Goal: Task Accomplishment & Management: Manage account settings

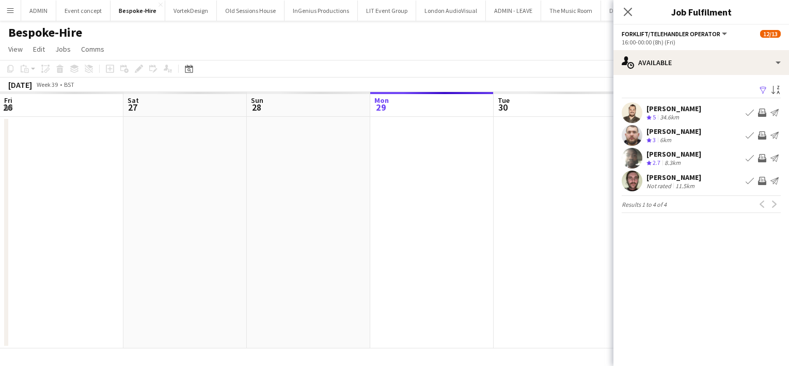
scroll to position [0, 355]
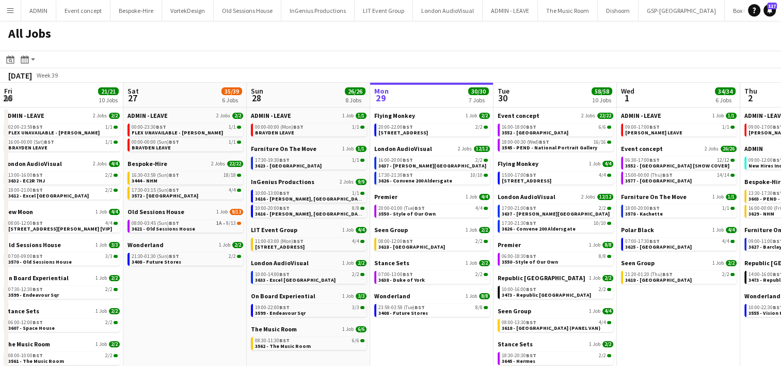
scroll to position [0, 252]
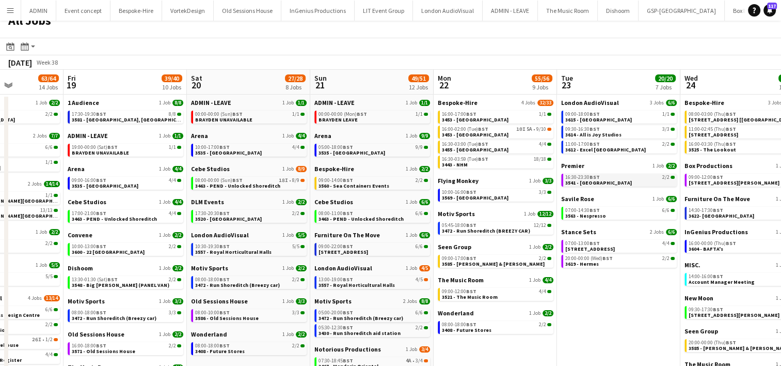
click at [587, 181] on span "3541 - Royal Festival Hall" at bounding box center [599, 182] width 67 height 7
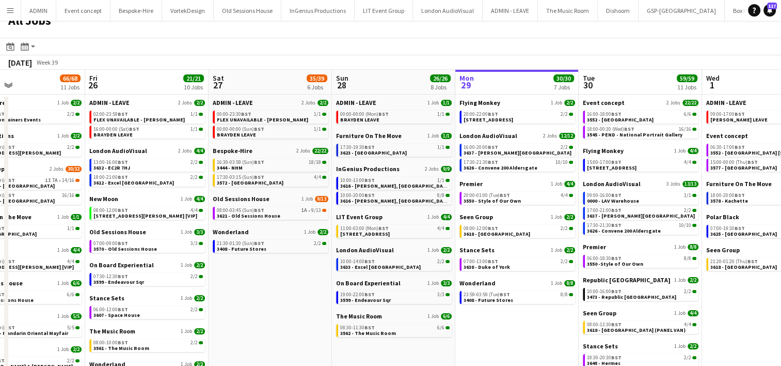
scroll to position [0, 366]
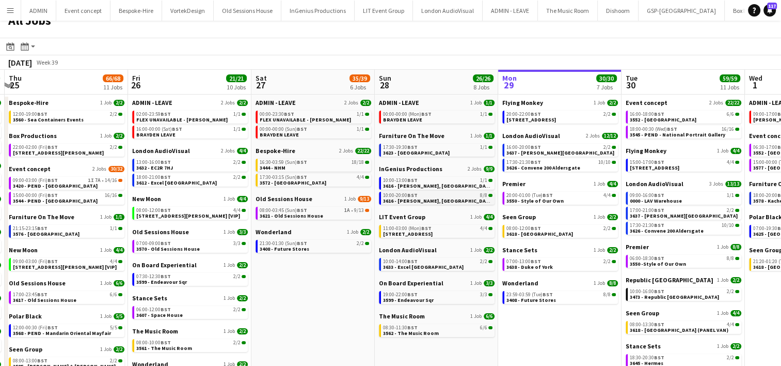
click at [437, 196] on div "10:00-20:00 BST 8/8" at bounding box center [437, 195] width 109 height 5
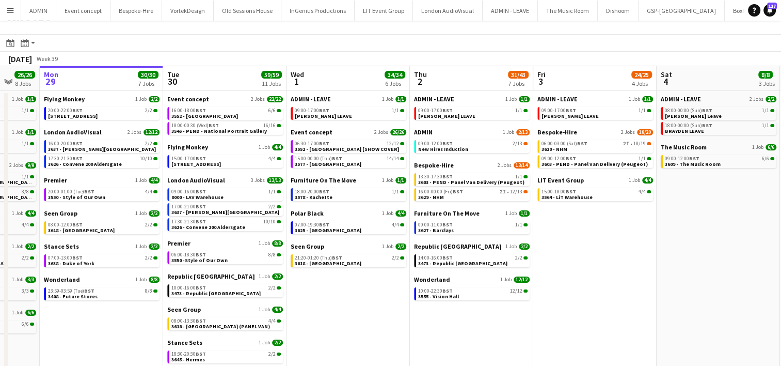
scroll to position [0, 446]
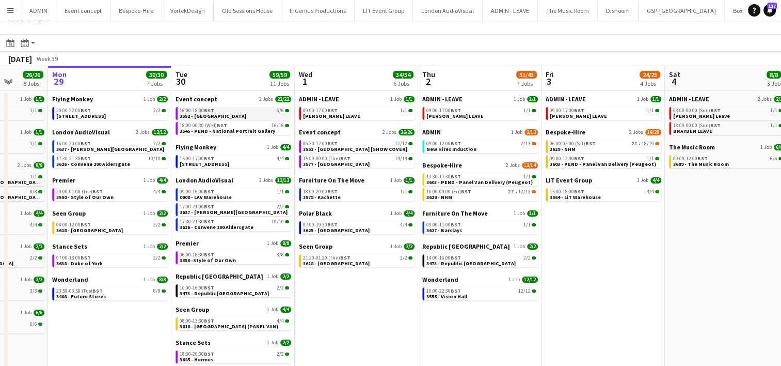
click at [200, 113] on span "3552 - [GEOGRAPHIC_DATA]" at bounding box center [213, 116] width 67 height 7
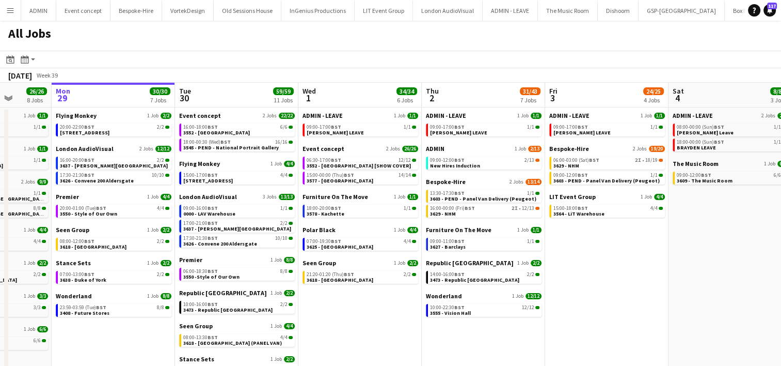
scroll to position [0, 318]
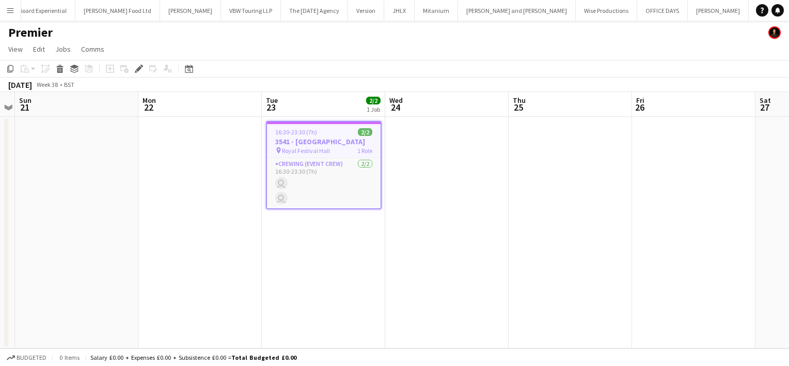
scroll to position [0, 965]
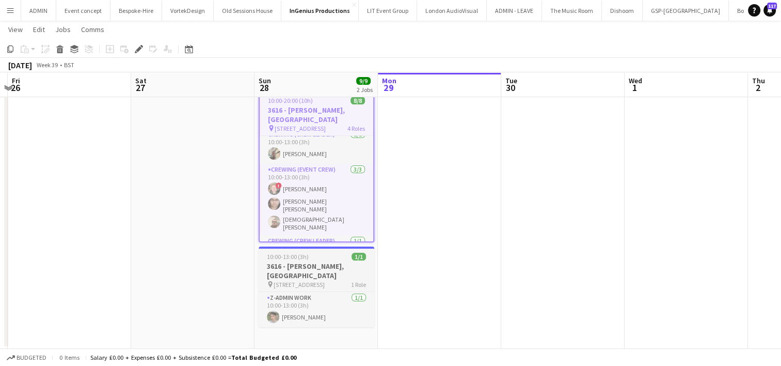
scroll to position [29, 0]
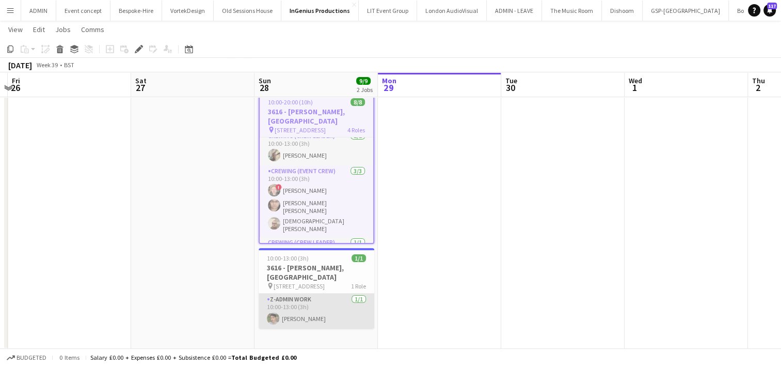
click at [304, 310] on app-card-role "z-Admin Work 1/1 10:00-13:00 (3h) Alistair Redding" at bounding box center [317, 310] width 116 height 35
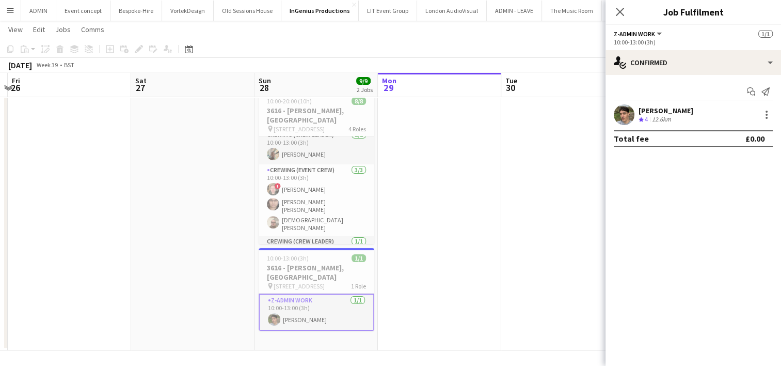
click at [692, 108] on div "Alistair Redding Crew rating 4 12.6km" at bounding box center [694, 114] width 176 height 21
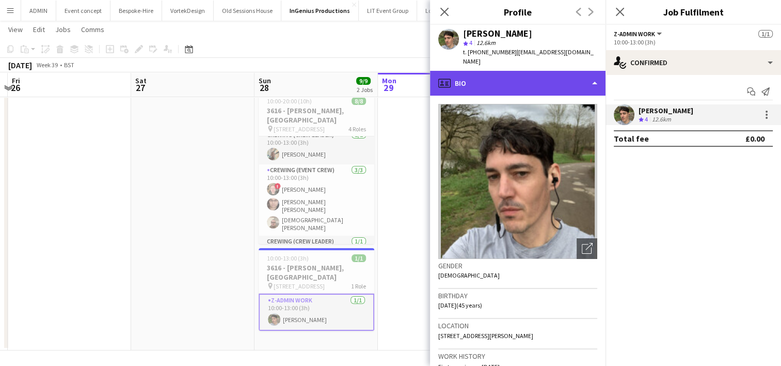
click at [556, 74] on div "profile Bio" at bounding box center [518, 83] width 176 height 25
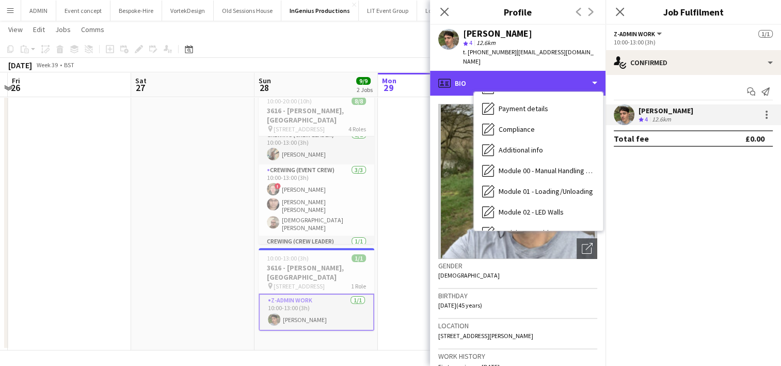
scroll to position [221, 0]
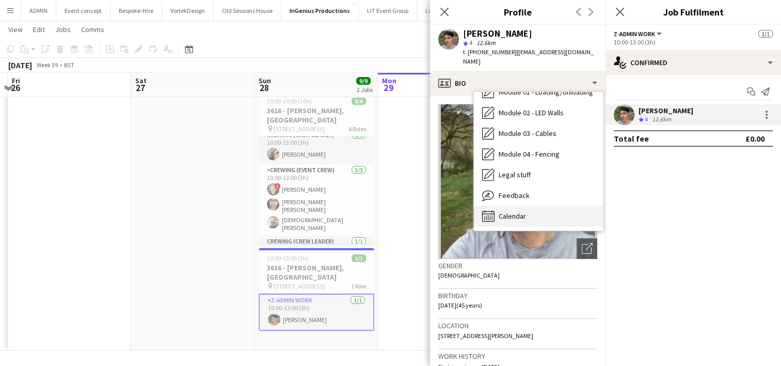
click at [529, 211] on div "Calendar Calendar" at bounding box center [538, 216] width 129 height 21
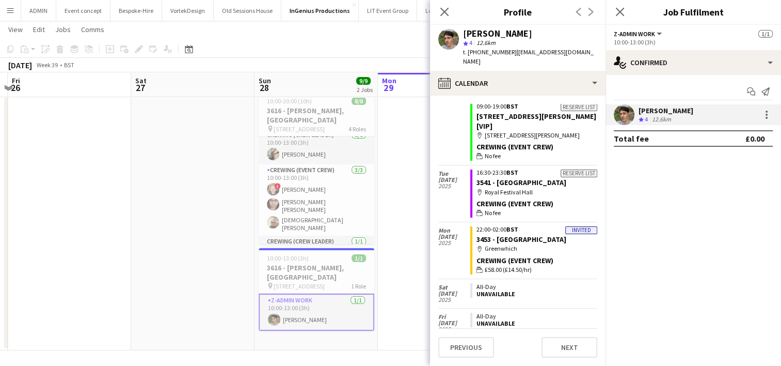
scroll to position [0, 0]
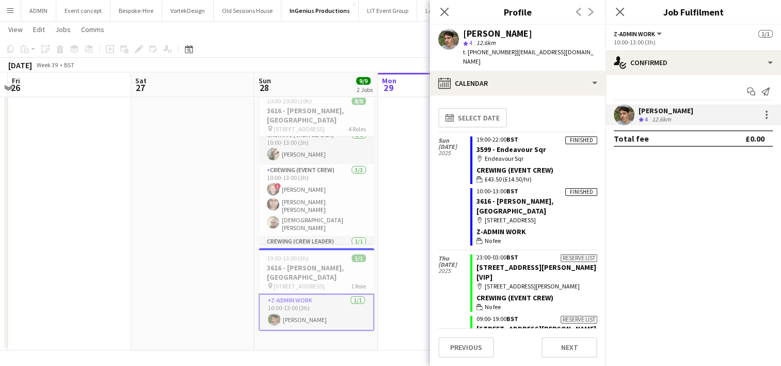
click at [405, 194] on app-date-cell at bounding box center [439, 218] width 123 height 263
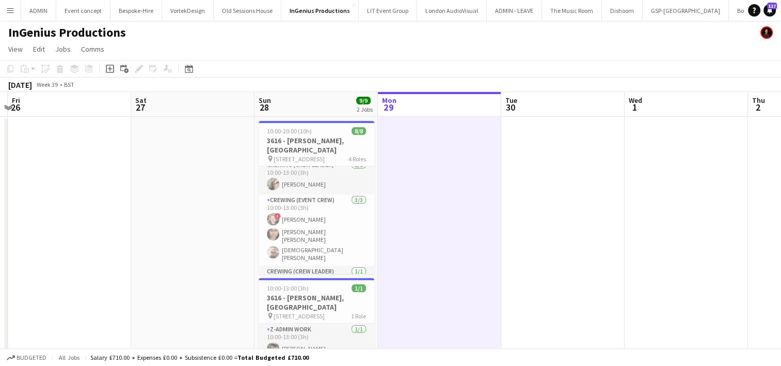
click at [499, 257] on app-date-cell at bounding box center [439, 248] width 123 height 263
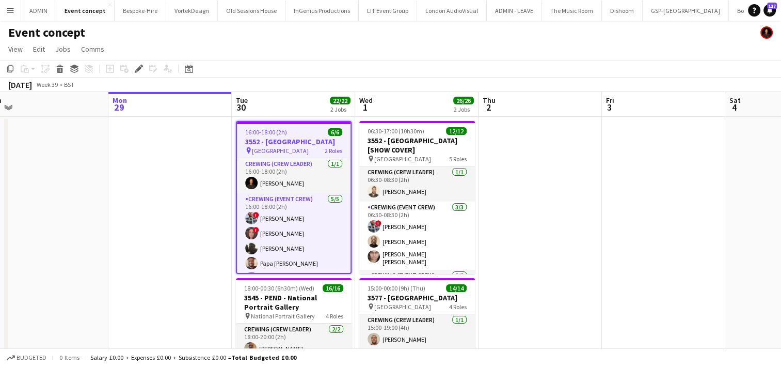
scroll to position [0, 388]
